Goal: Communication & Community: Participate in discussion

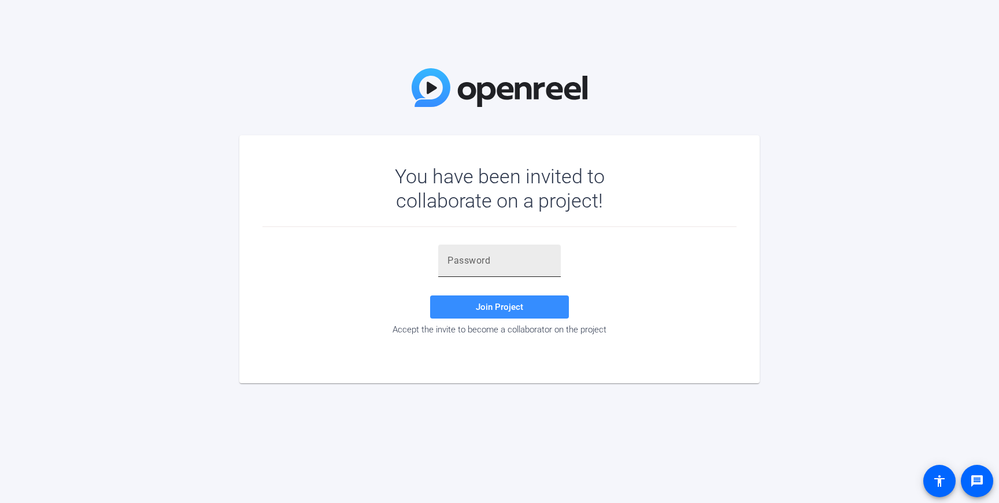
click at [482, 261] on input "text" at bounding box center [500, 261] width 104 height 14
paste input "%X=N_n"
type input "%X=N_n"
click at [498, 317] on span at bounding box center [499, 307] width 139 height 28
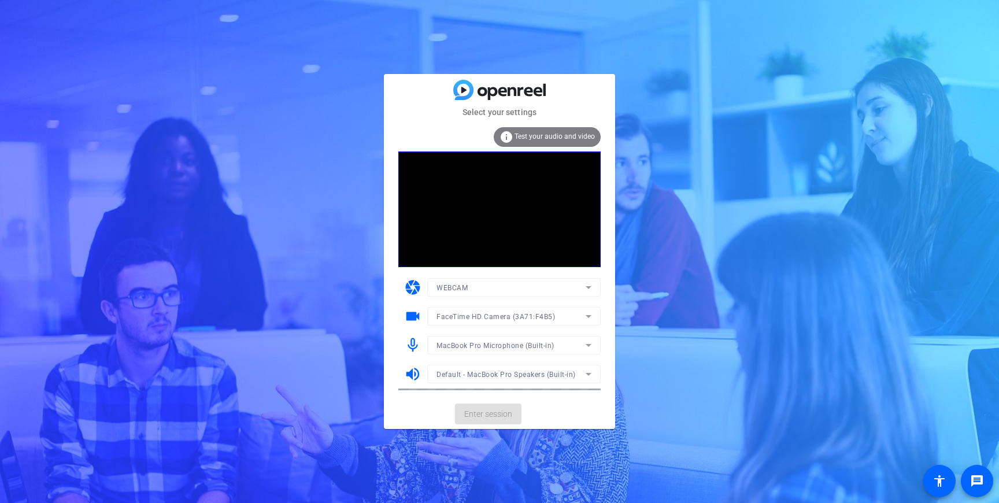
click at [339, 262] on div "Select your settings info Test your audio and video camera WEBCAM videocam Face…" at bounding box center [499, 251] width 999 height 503
click at [493, 416] on span "Enter session" at bounding box center [488, 414] width 48 height 12
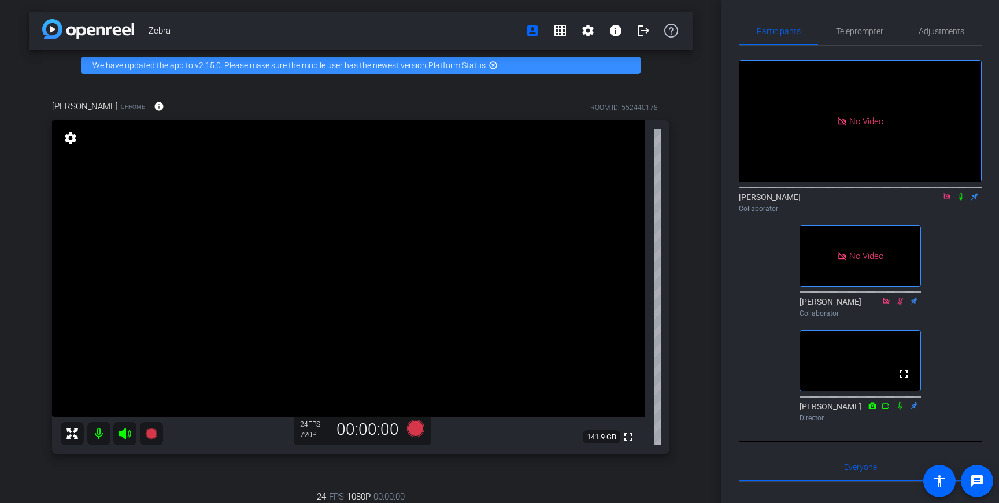
click at [962, 201] on icon at bounding box center [961, 197] width 5 height 8
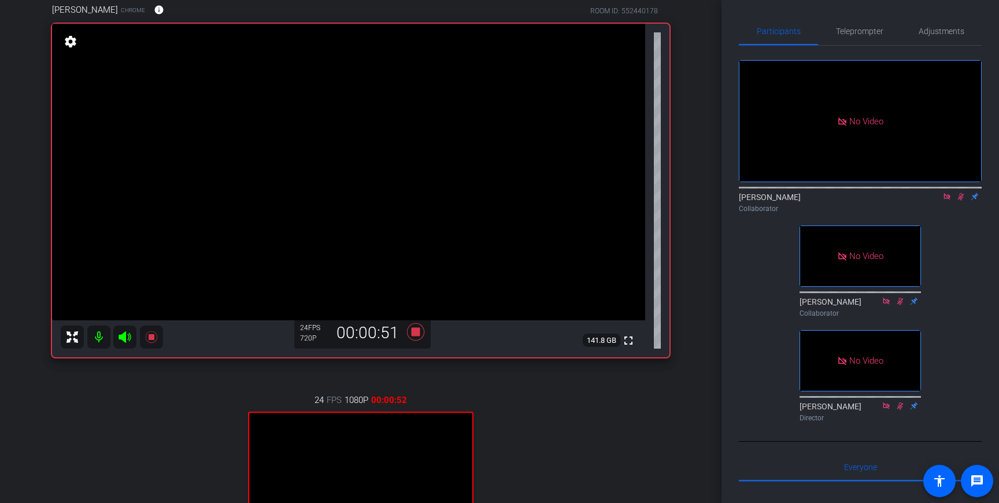
scroll to position [76, 0]
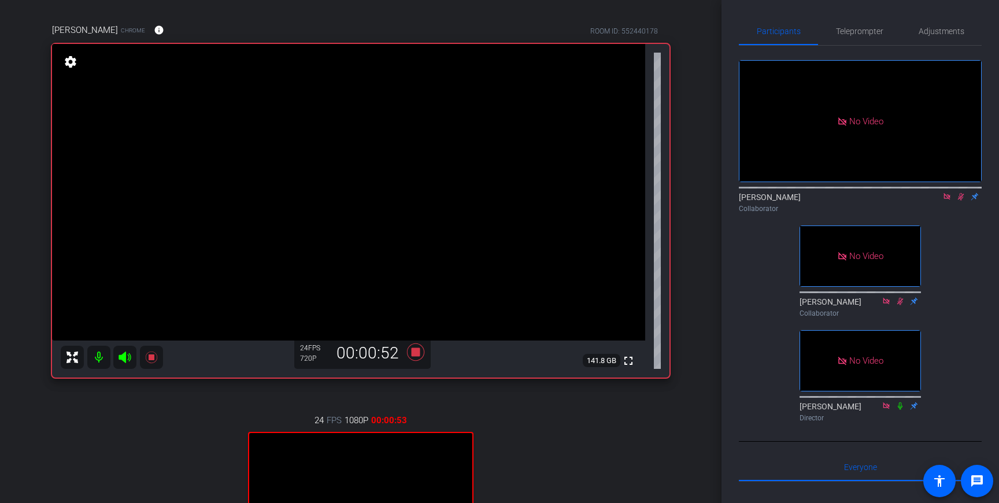
click at [21, 161] on div "Zebra account_box grid_on settings info logout We have updated the app to v2.15…" at bounding box center [361, 175] width 722 height 503
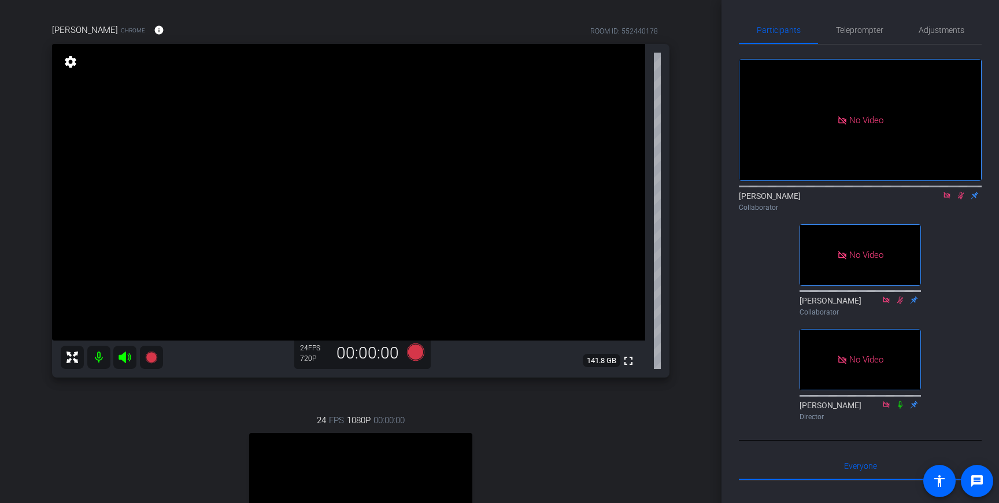
click at [688, 69] on div "[PERSON_NAME] Chrome info ROOM ID: 552440178 fullscreen settings 141.8 GB 24 FP…" at bounding box center [361, 325] width 664 height 641
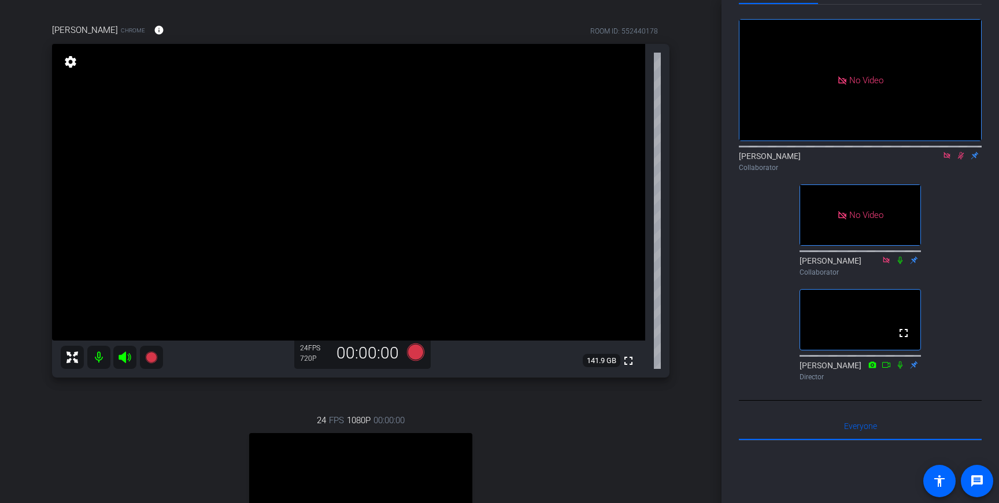
scroll to position [18, 0]
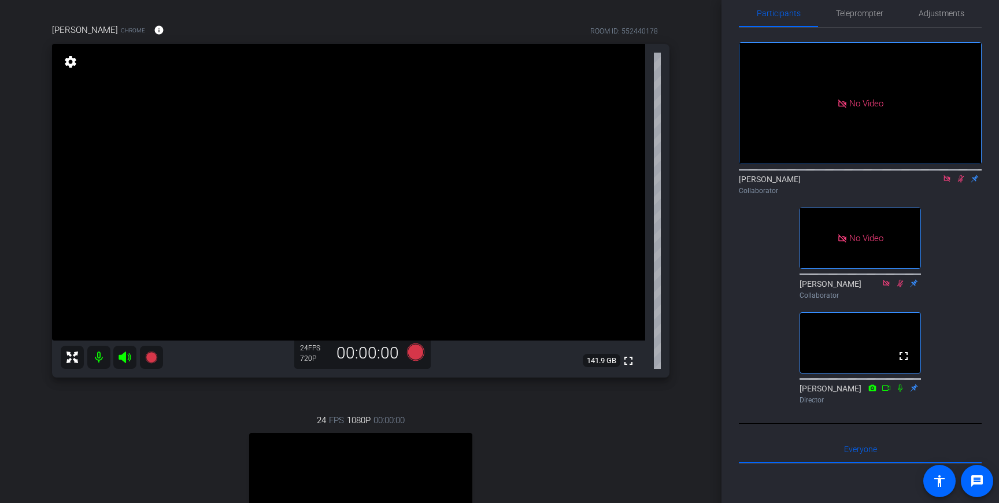
click at [962, 183] on icon at bounding box center [961, 179] width 6 height 8
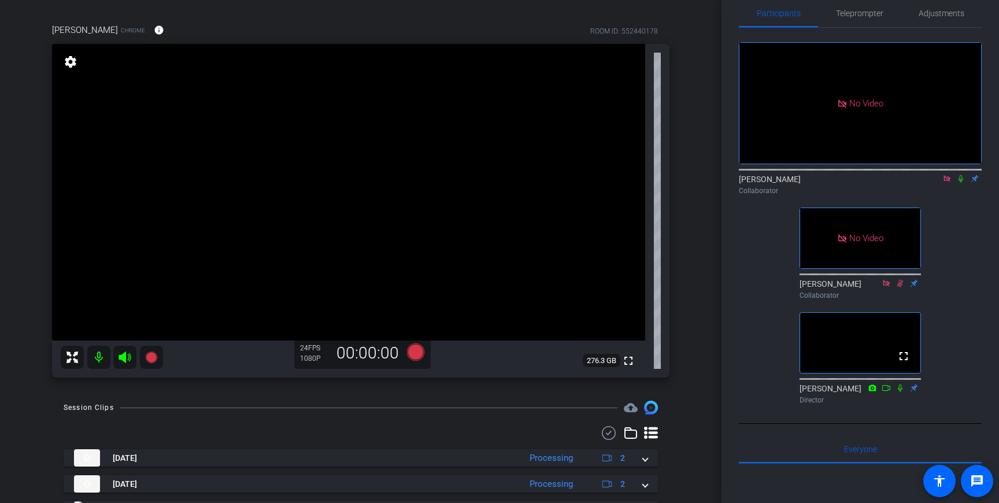
click at [962, 183] on icon at bounding box center [961, 179] width 5 height 8
